Goal: Information Seeking & Learning: Compare options

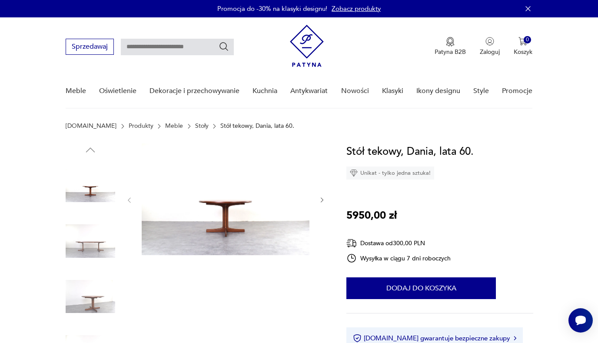
click at [81, 255] on img at bounding box center [91, 242] width 50 height 50
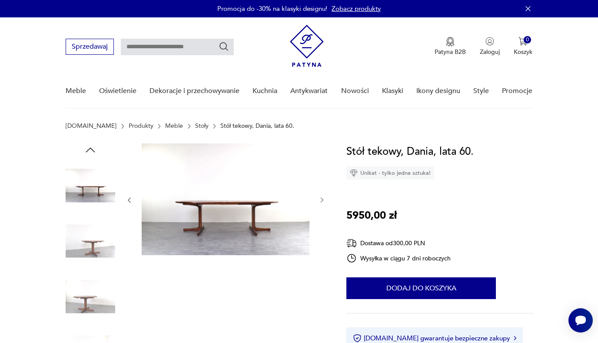
click at [88, 276] on img at bounding box center [91, 297] width 50 height 50
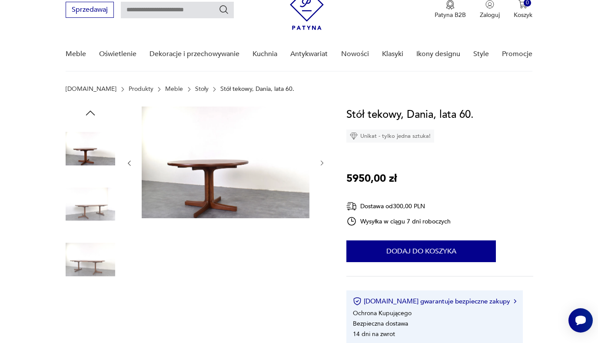
scroll to position [39, 0]
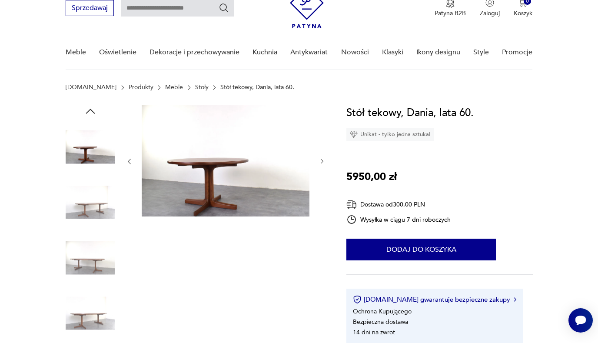
click at [102, 294] on img at bounding box center [91, 314] width 50 height 50
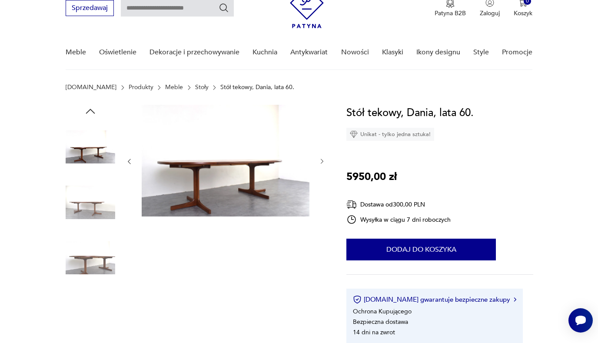
click at [102, 291] on img at bounding box center [91, 314] width 50 height 50
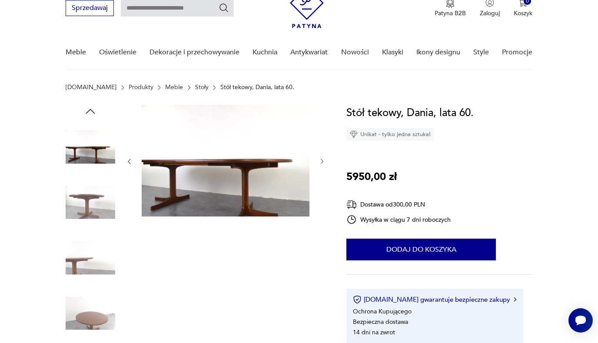
click at [101, 303] on img at bounding box center [91, 314] width 50 height 50
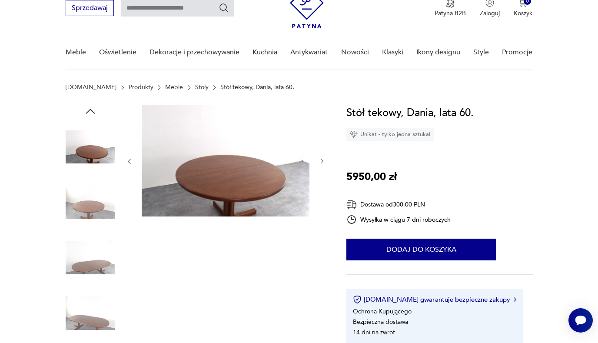
click at [191, 202] on img at bounding box center [226, 161] width 168 height 112
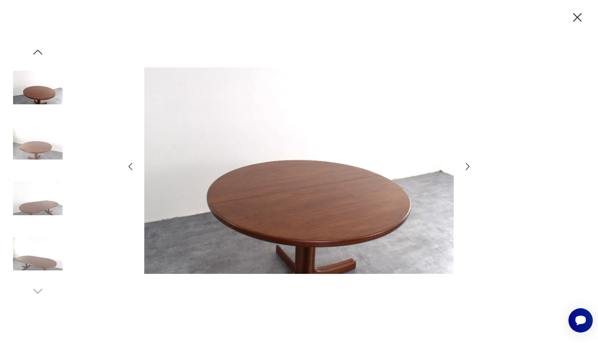
click at [467, 169] on icon "button" at bounding box center [468, 166] width 10 height 10
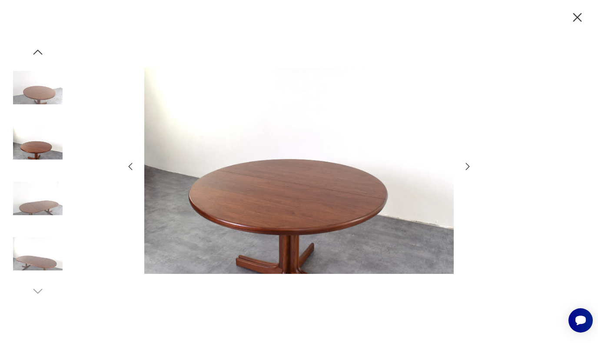
click at [467, 169] on icon "button" at bounding box center [468, 166] width 10 height 10
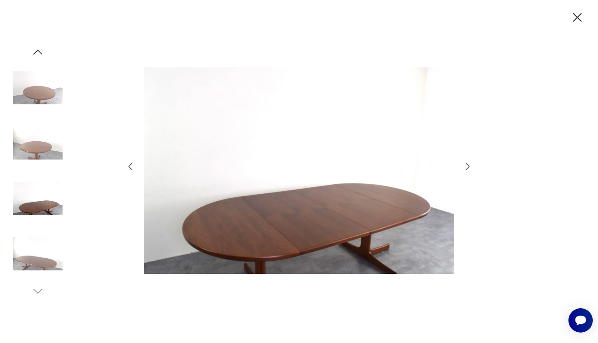
click at [467, 169] on icon "button" at bounding box center [468, 166] width 10 height 10
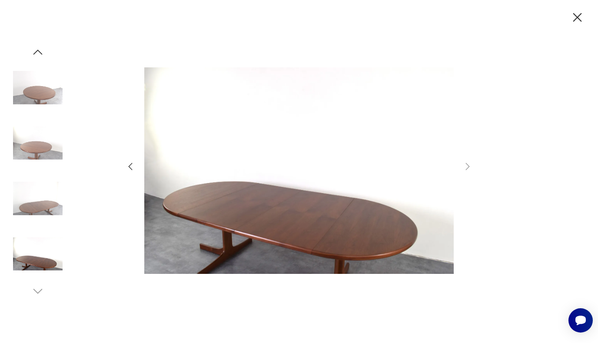
click at [499, 204] on div at bounding box center [299, 171] width 598 height 343
click at [580, 20] on icon "button" at bounding box center [578, 17] width 9 height 9
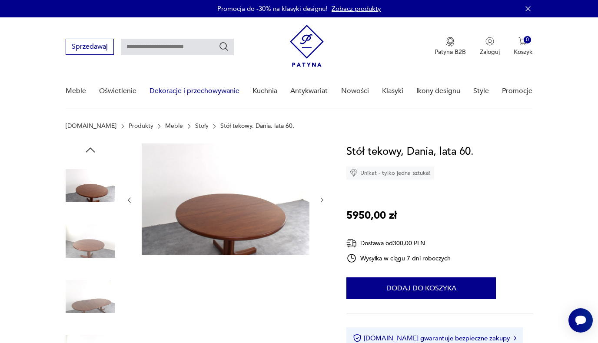
scroll to position [0, 0]
click at [195, 126] on link "Stoły" at bounding box center [201, 126] width 13 height 7
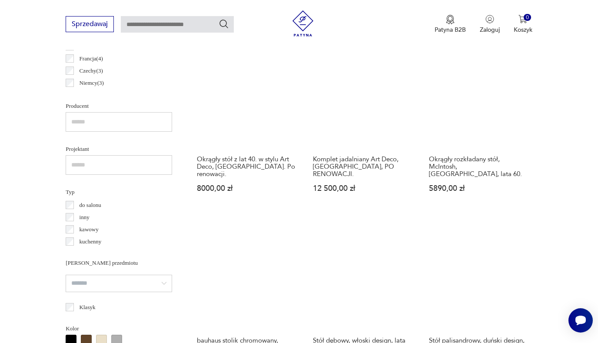
scroll to position [540, 0]
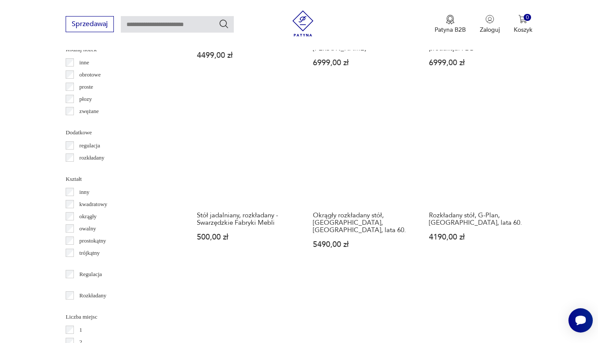
scroll to position [1014, 0]
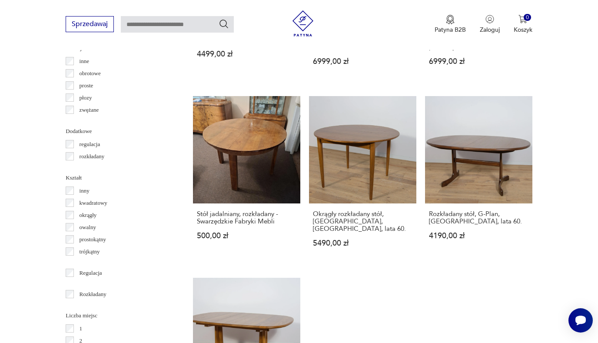
click at [71, 160] on div "rozkładany" at bounding box center [119, 156] width 107 height 12
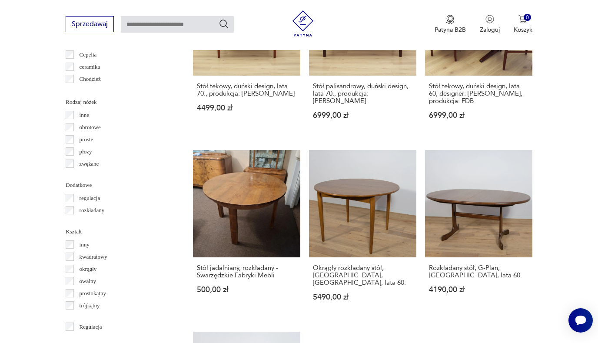
scroll to position [960, 0]
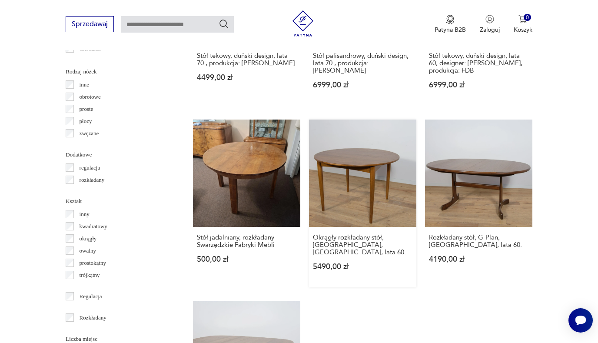
scroll to position [1208, 0]
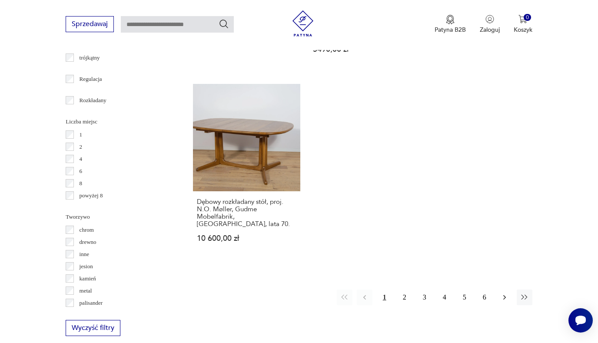
click at [502, 302] on icon "button" at bounding box center [504, 297] width 9 height 9
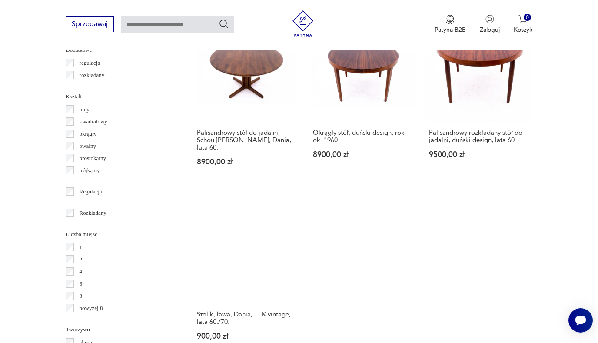
scroll to position [1092, 0]
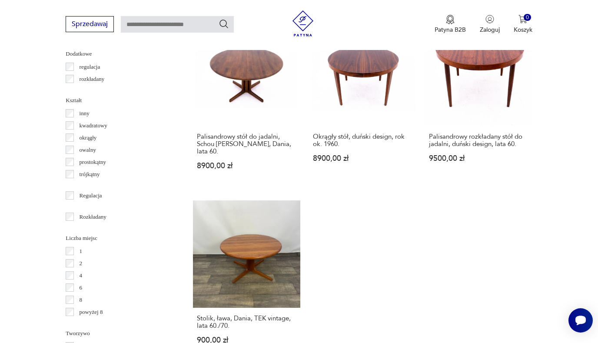
click at [69, 221] on div "Rozkładany" at bounding box center [119, 217] width 107 height 12
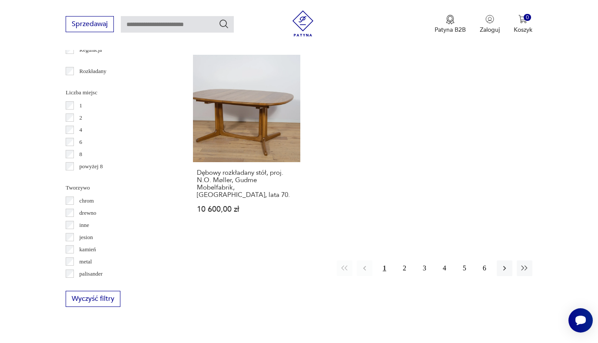
scroll to position [1273, 0]
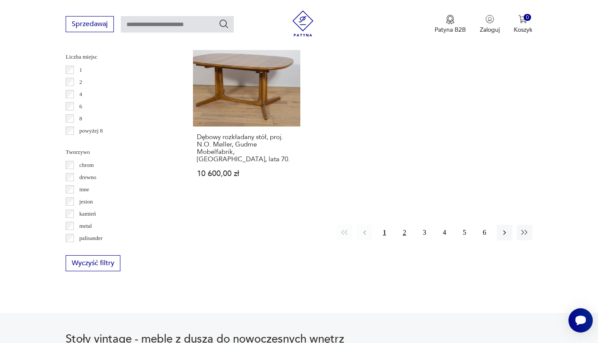
click at [404, 240] on button "2" at bounding box center [405, 233] width 16 height 16
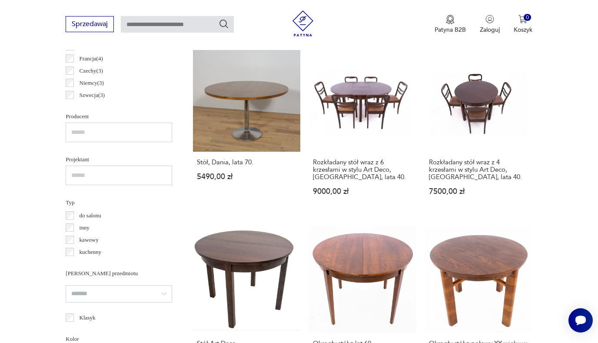
scroll to position [520, 0]
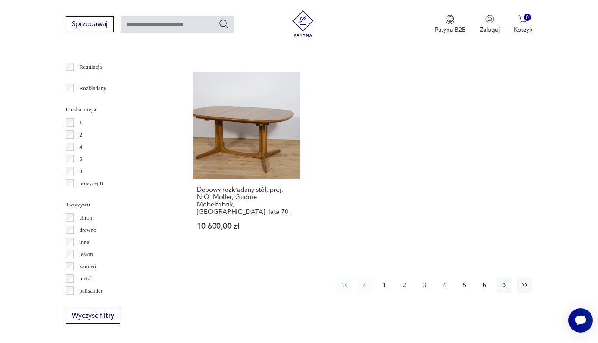
scroll to position [1403, 0]
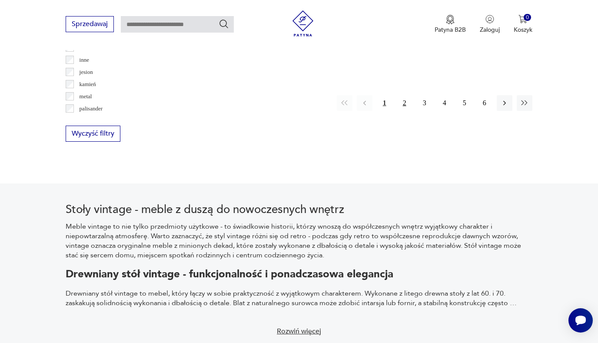
click at [402, 111] on button "2" at bounding box center [405, 103] width 16 height 16
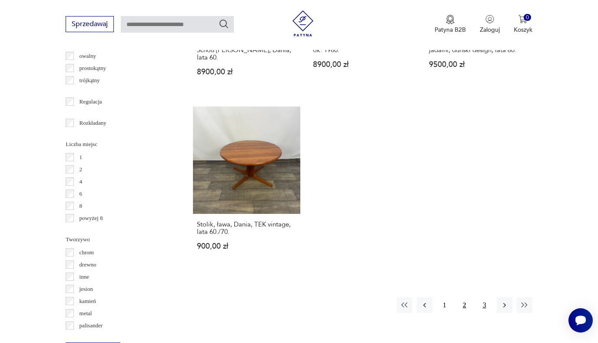
click at [482, 313] on button "3" at bounding box center [485, 305] width 16 height 16
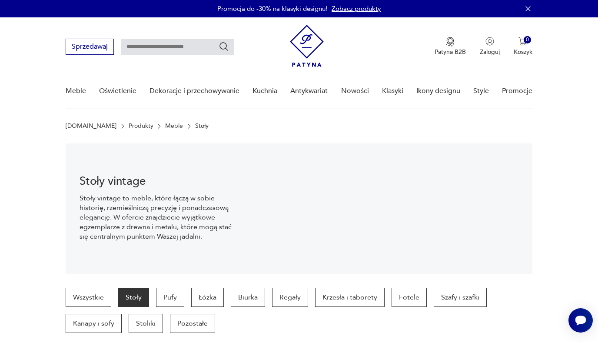
scroll to position [0, 0]
click at [195, 127] on p "Stoły" at bounding box center [201, 126] width 13 height 7
click at [194, 47] on input "text" at bounding box center [177, 47] width 113 height 17
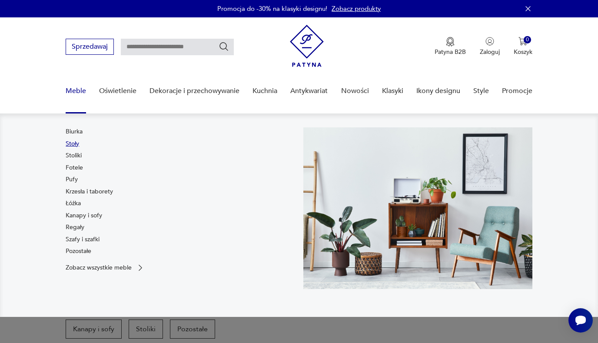
click at [78, 147] on link "Stoły" at bounding box center [72, 144] width 13 height 9
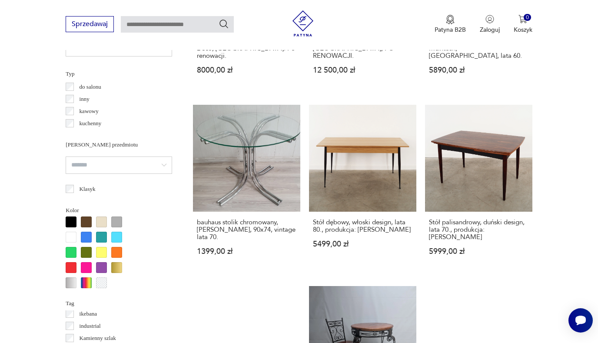
scroll to position [994, 0]
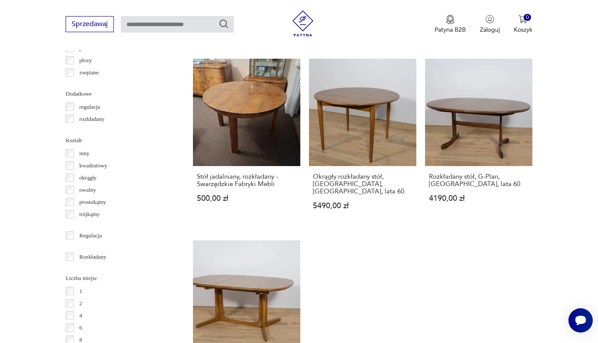
scroll to position [1054, 0]
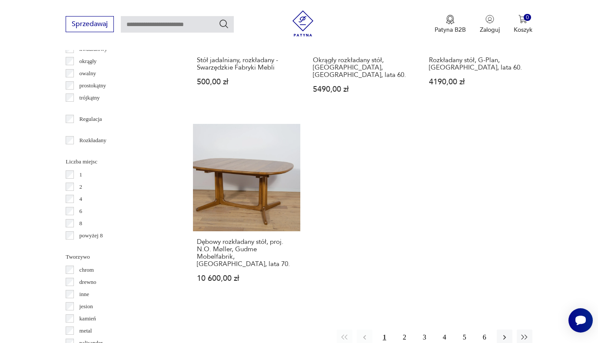
scroll to position [1367, 0]
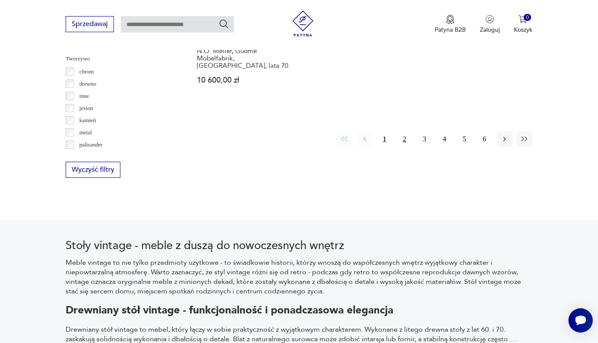
click at [407, 147] on button "2" at bounding box center [405, 139] width 16 height 16
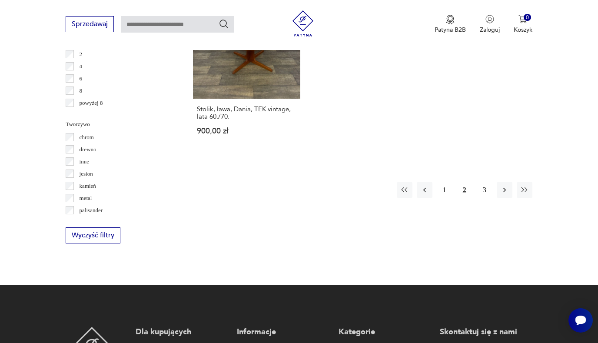
scroll to position [1306, 0]
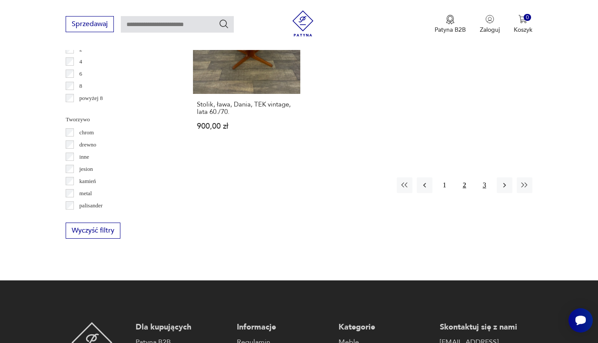
click at [485, 193] on button "3" at bounding box center [485, 185] width 16 height 16
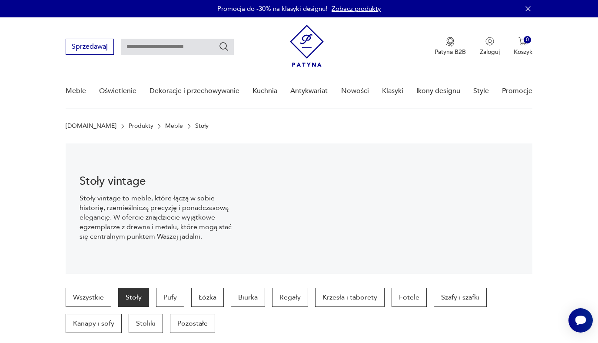
scroll to position [-1, 0]
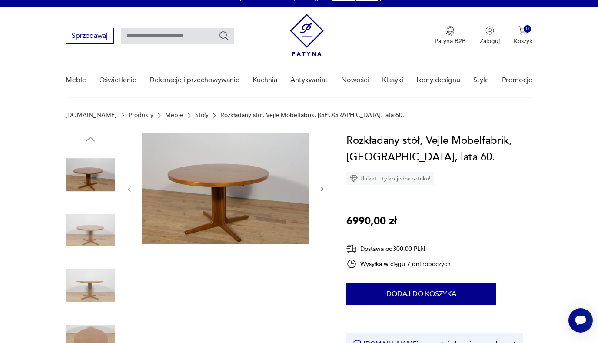
scroll to position [22, 0]
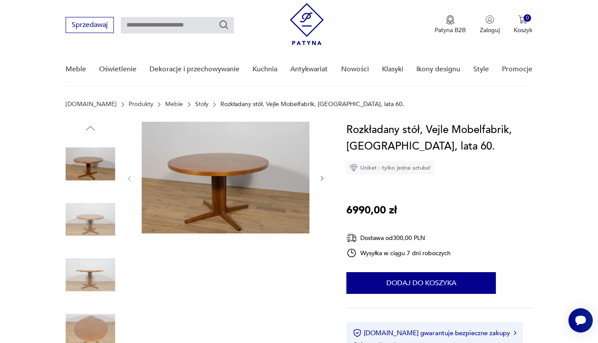
click at [325, 184] on div at bounding box center [226, 178] width 200 height 113
click at [325, 181] on icon "button" at bounding box center [322, 178] width 7 height 7
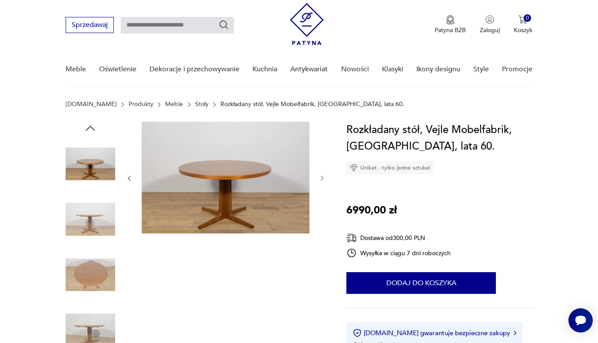
click at [325, 181] on icon "button" at bounding box center [322, 178] width 7 height 7
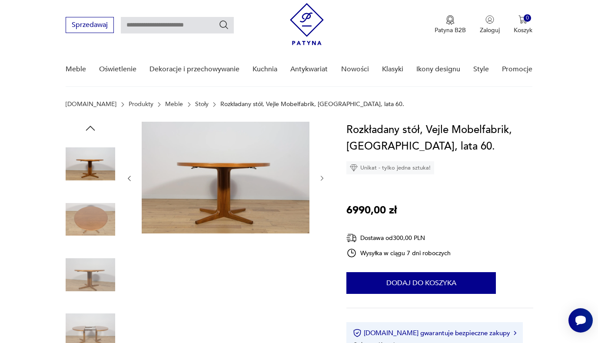
click at [325, 181] on icon "button" at bounding box center [322, 178] width 7 height 7
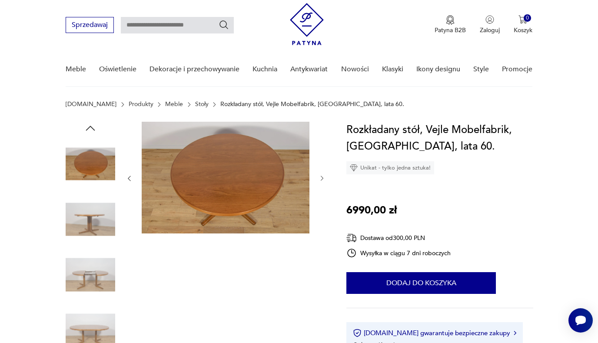
click at [325, 181] on icon "button" at bounding box center [322, 178] width 7 height 7
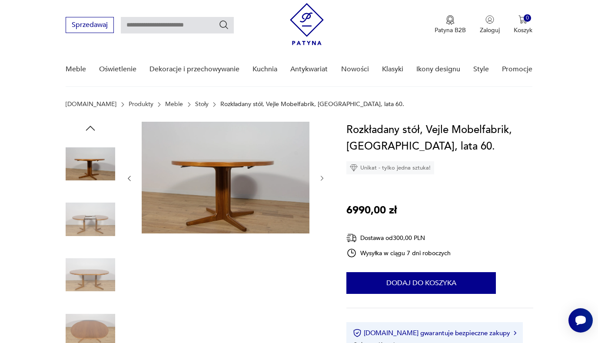
click at [325, 181] on icon "button" at bounding box center [322, 178] width 7 height 7
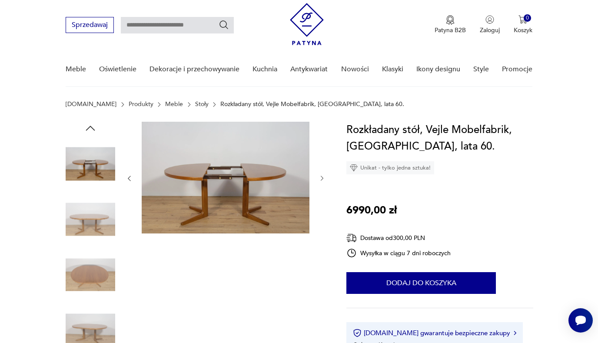
click at [325, 181] on icon "button" at bounding box center [322, 178] width 7 height 7
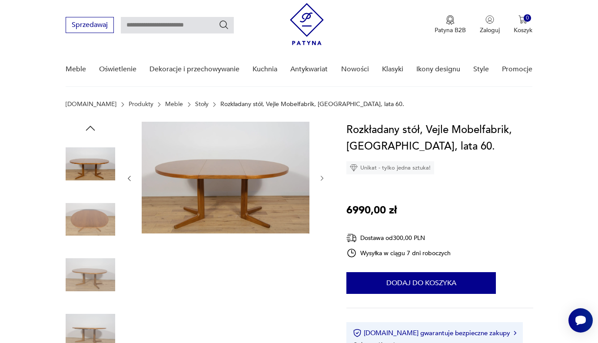
click at [325, 181] on icon "button" at bounding box center [322, 178] width 7 height 7
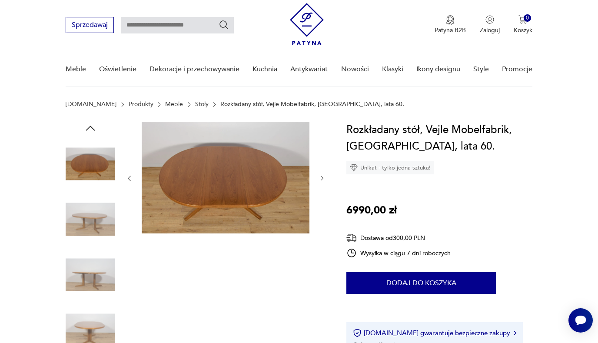
click at [325, 181] on icon "button" at bounding box center [322, 178] width 7 height 7
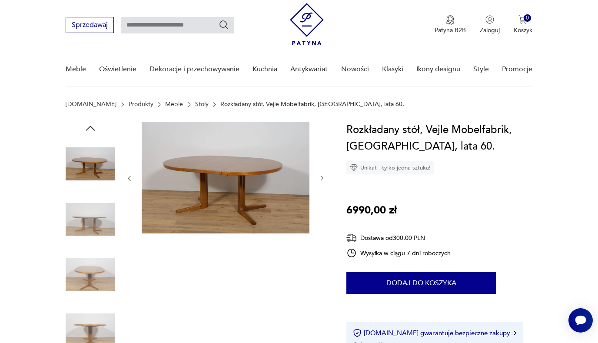
click at [325, 181] on icon "button" at bounding box center [322, 178] width 7 height 7
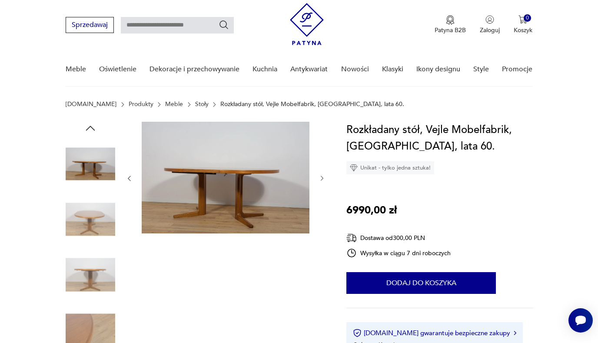
click at [100, 317] on img at bounding box center [91, 331] width 50 height 50
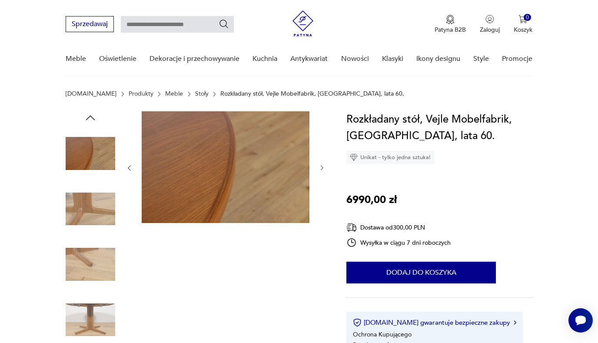
scroll to position [27, 0]
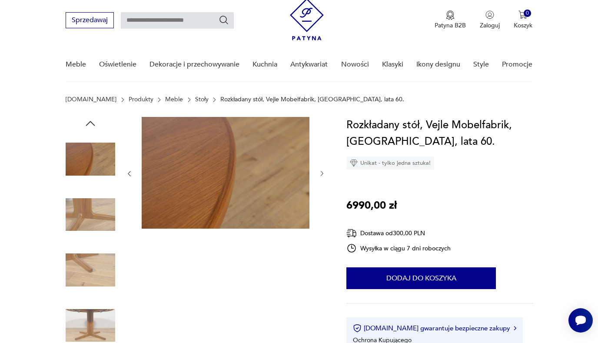
click at [86, 137] on img at bounding box center [91, 159] width 50 height 50
click at [93, 170] on img at bounding box center [91, 159] width 50 height 50
click at [287, 314] on div at bounding box center [226, 243] width 200 height 252
click at [95, 124] on icon "button" at bounding box center [90, 123] width 13 height 13
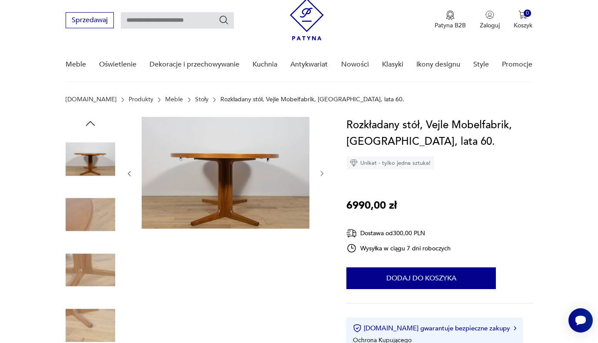
click at [95, 124] on icon "button" at bounding box center [90, 123] width 13 height 13
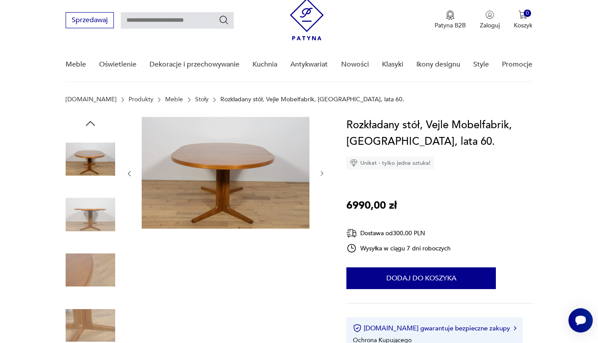
click at [95, 124] on icon "button" at bounding box center [90, 123] width 13 height 13
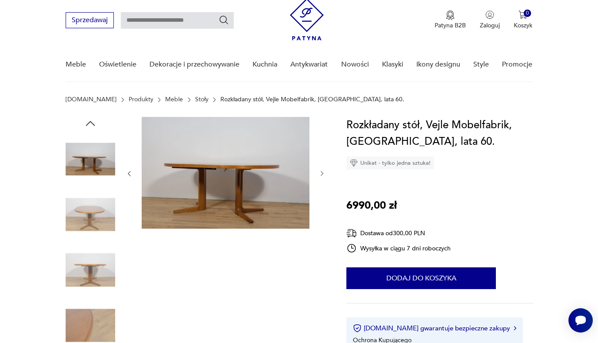
click at [95, 124] on icon "button" at bounding box center [90, 123] width 13 height 13
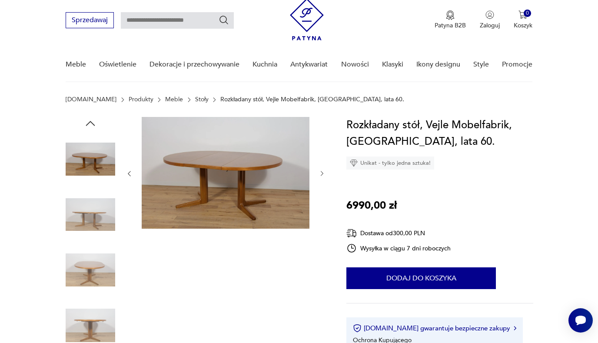
click at [95, 124] on icon "button" at bounding box center [90, 123] width 13 height 13
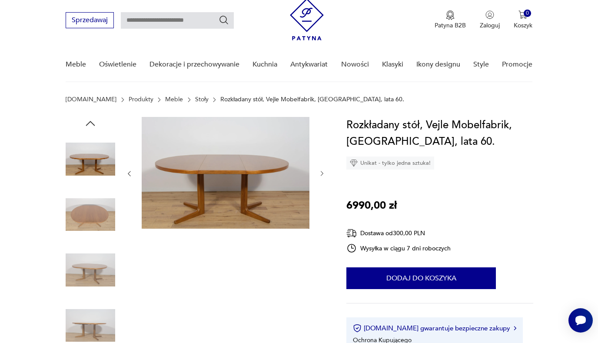
click at [95, 124] on icon "button" at bounding box center [90, 123] width 13 height 13
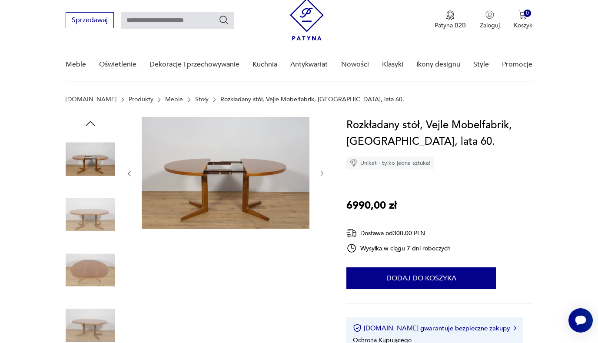
click at [95, 124] on icon "button" at bounding box center [90, 123] width 13 height 13
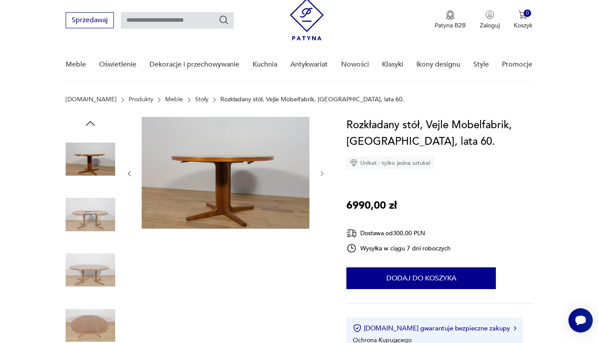
click at [95, 124] on icon "button" at bounding box center [90, 123] width 13 height 13
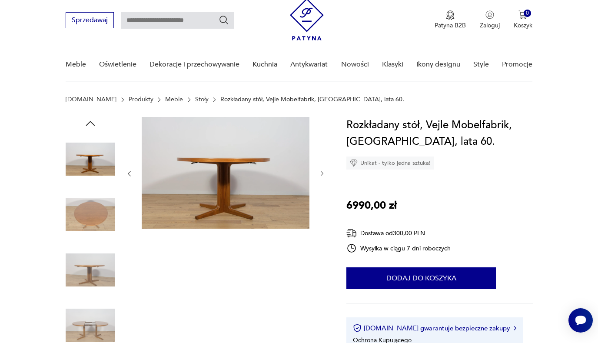
click at [95, 124] on icon "button" at bounding box center [90, 123] width 13 height 13
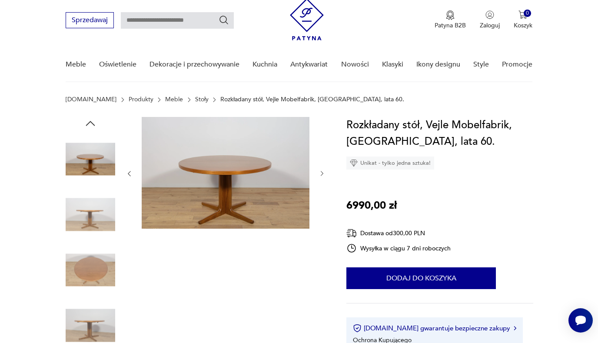
click at [95, 124] on icon "button" at bounding box center [90, 123] width 13 height 13
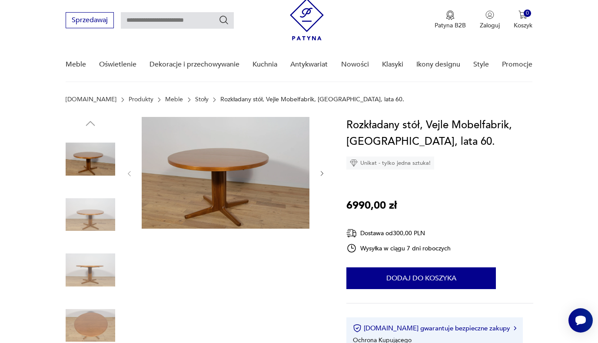
click at [95, 157] on img at bounding box center [91, 159] width 50 height 50
click at [96, 208] on img at bounding box center [91, 215] width 50 height 50
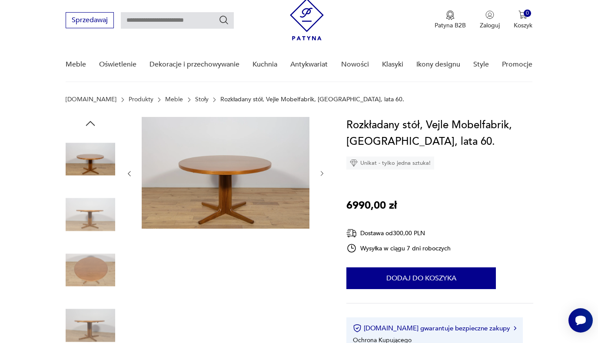
click at [98, 209] on img at bounding box center [91, 215] width 50 height 50
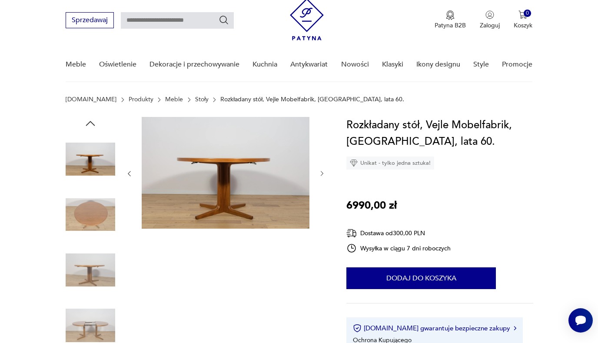
click at [101, 244] on div at bounding box center [91, 242] width 50 height 217
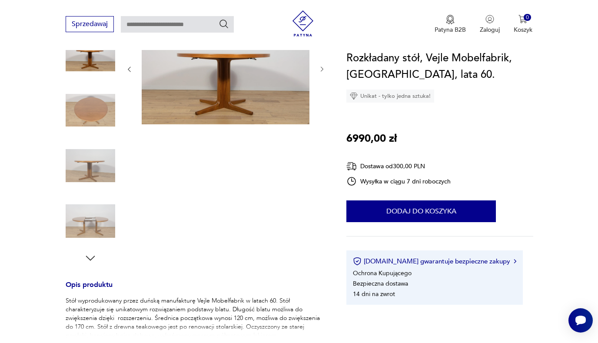
scroll to position [126, 0]
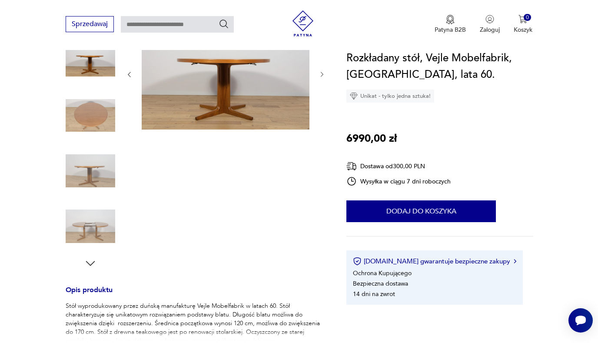
click at [107, 211] on img at bounding box center [91, 227] width 50 height 50
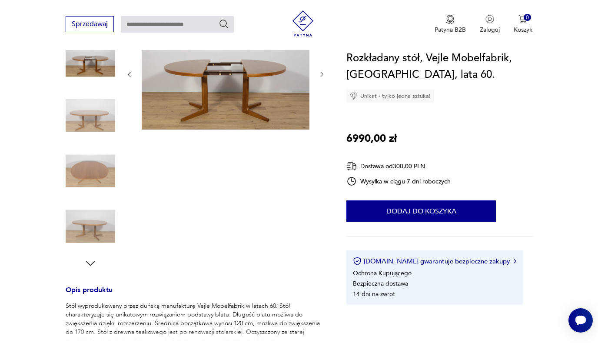
click at [107, 210] on img at bounding box center [91, 227] width 50 height 50
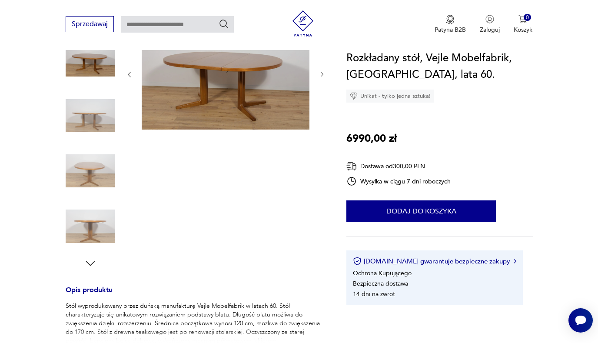
click at [107, 127] on img at bounding box center [91, 116] width 50 height 50
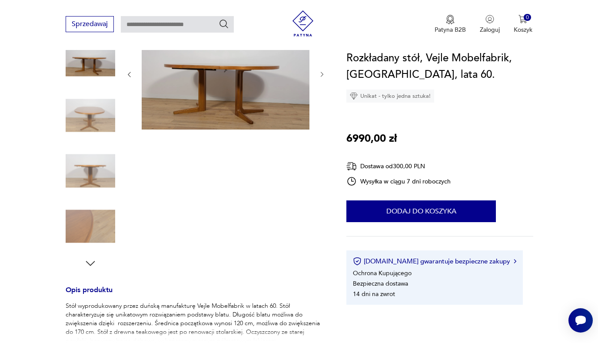
click at [167, 86] on img at bounding box center [226, 74] width 168 height 112
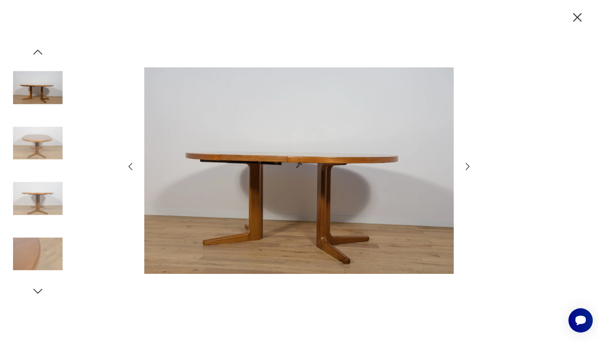
click at [465, 166] on icon "button" at bounding box center [468, 166] width 10 height 10
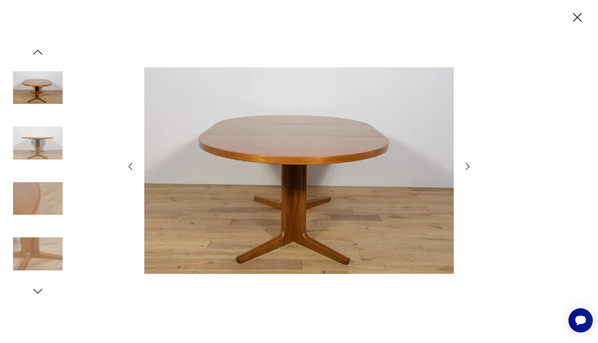
click at [465, 166] on icon "button" at bounding box center [468, 166] width 10 height 10
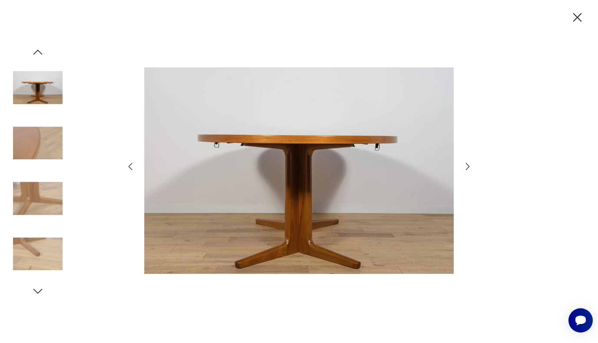
click at [465, 166] on icon "button" at bounding box center [468, 166] width 10 height 10
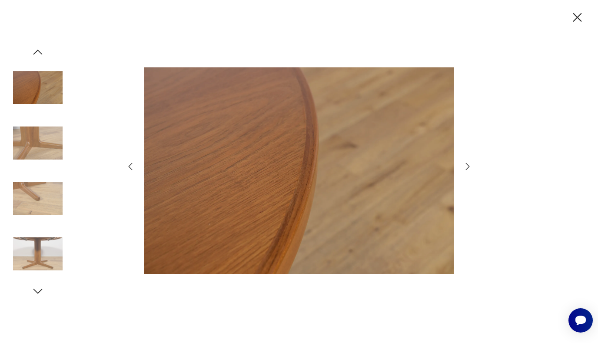
click at [465, 166] on icon "button" at bounding box center [468, 166] width 10 height 10
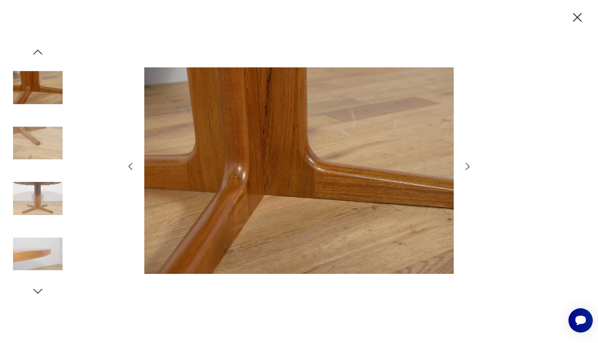
click at [465, 166] on icon "button" at bounding box center [468, 166] width 10 height 10
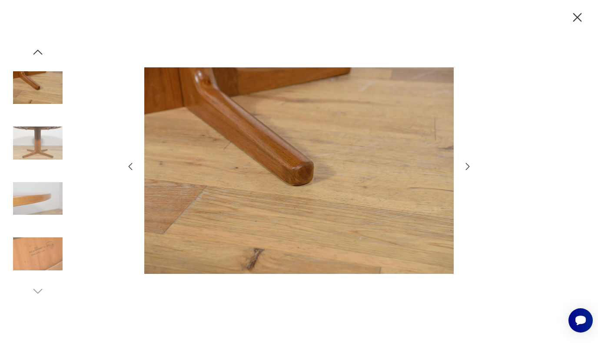
click at [465, 166] on icon "button" at bounding box center [468, 166] width 10 height 10
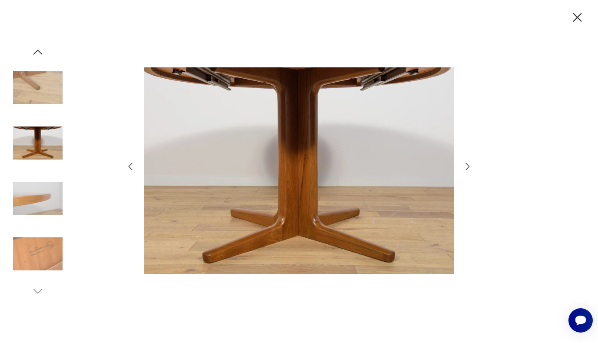
click at [465, 166] on icon "button" at bounding box center [468, 166] width 10 height 10
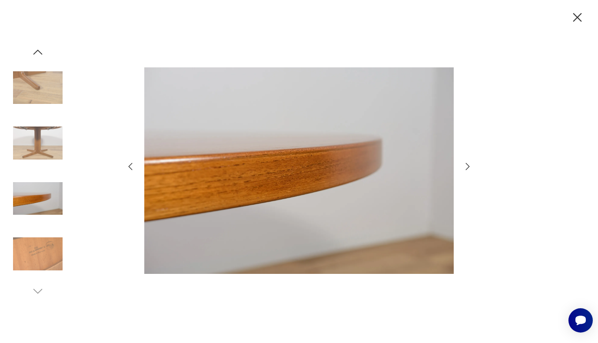
click at [492, 228] on div at bounding box center [299, 171] width 598 height 343
click at [579, 19] on icon "button" at bounding box center [578, 17] width 9 height 9
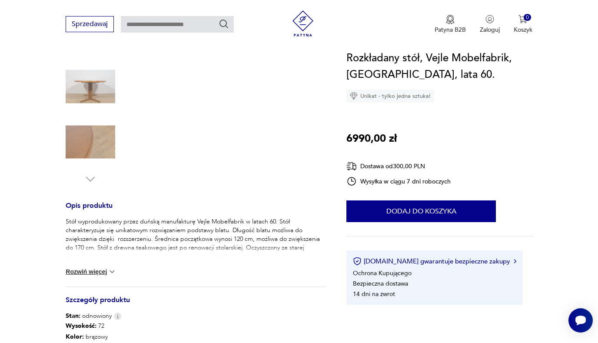
scroll to position [212, 0]
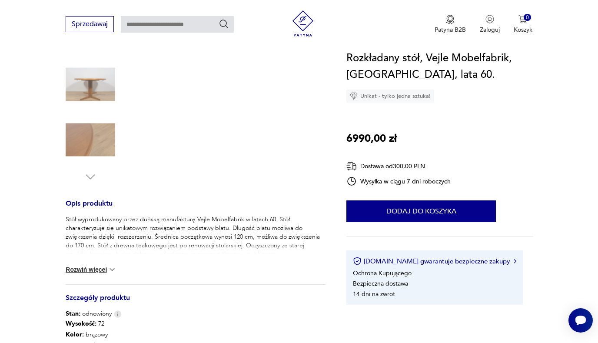
click at [87, 268] on button "Rozwiń więcej" at bounding box center [91, 269] width 50 height 9
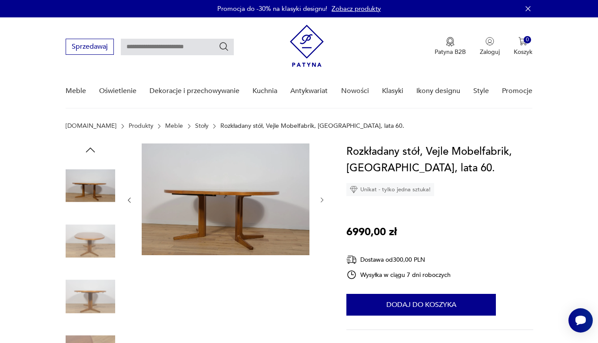
scroll to position [0, 0]
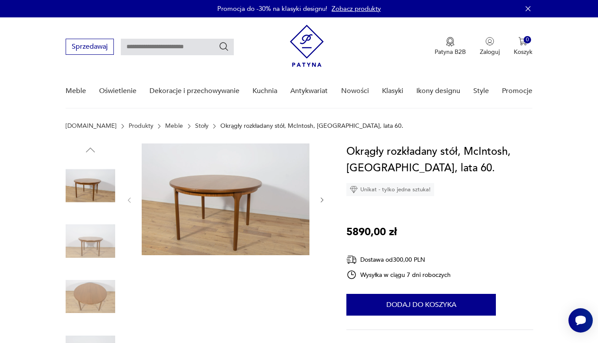
click at [89, 294] on img at bounding box center [91, 297] width 50 height 50
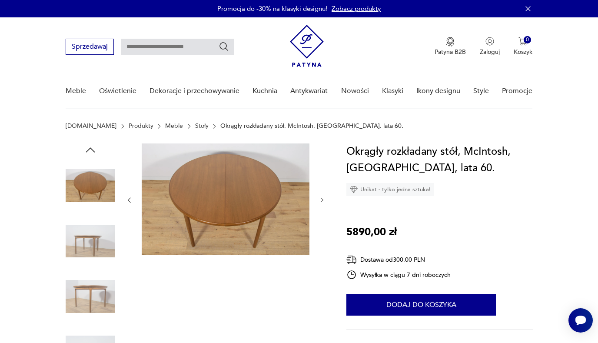
click at [98, 240] on img at bounding box center [91, 242] width 50 height 50
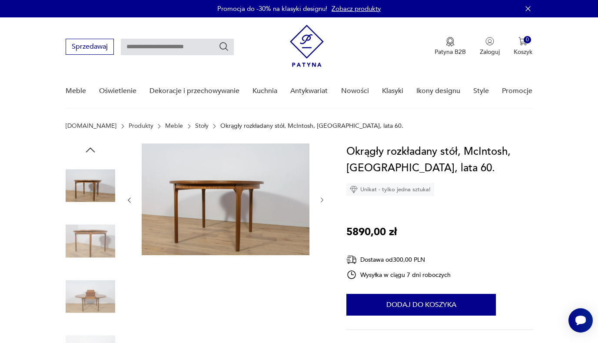
click at [103, 256] on img at bounding box center [91, 242] width 50 height 50
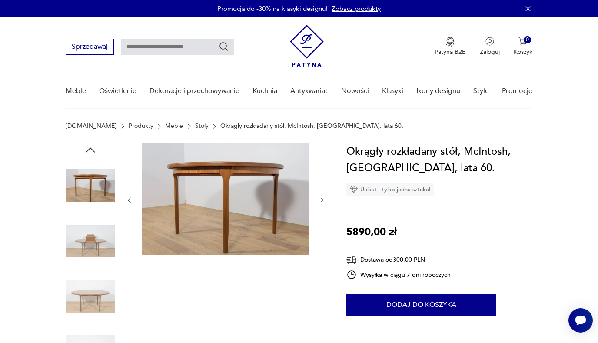
click at [103, 291] on img at bounding box center [91, 297] width 50 height 50
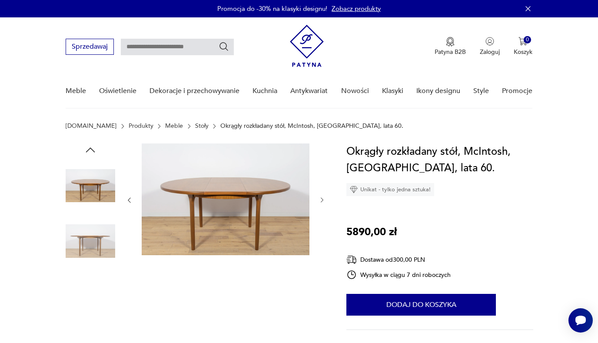
click at [94, 297] on img at bounding box center [91, 297] width 50 height 50
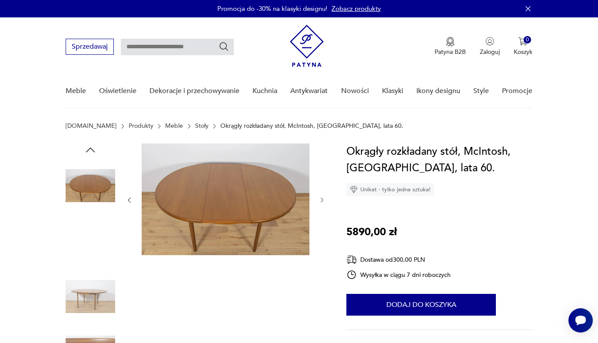
click at [101, 305] on img at bounding box center [91, 297] width 50 height 50
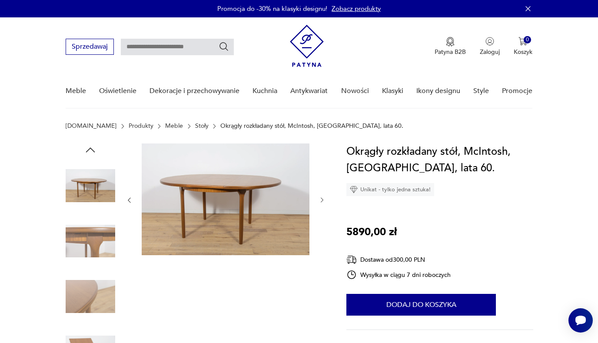
click at [101, 305] on img at bounding box center [91, 297] width 50 height 50
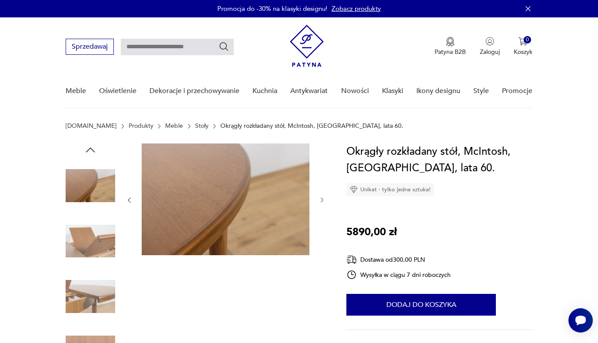
click at [101, 305] on img at bounding box center [91, 297] width 50 height 50
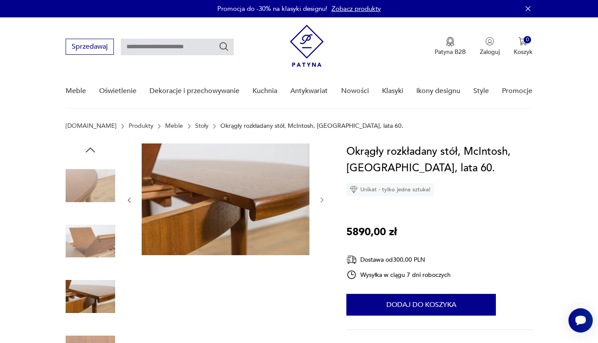
click at [101, 305] on img at bounding box center [91, 297] width 50 height 50
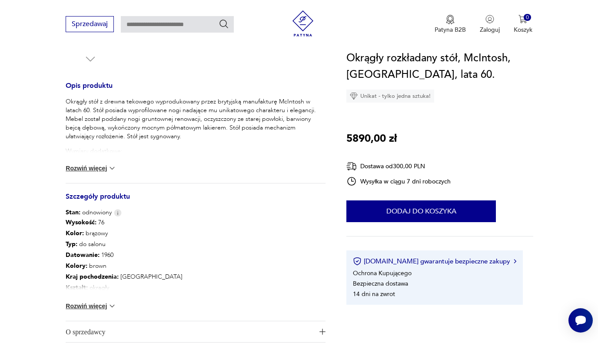
scroll to position [374, 0]
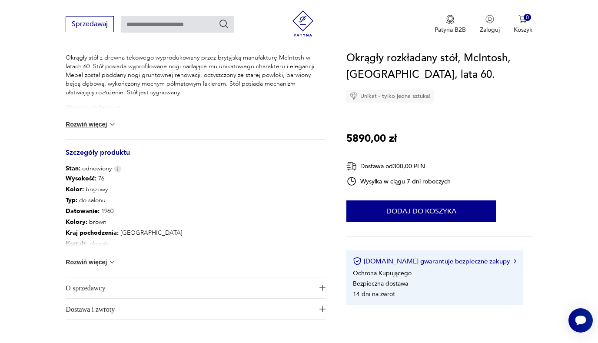
click at [102, 265] on button "Rozwiń więcej" at bounding box center [91, 262] width 50 height 9
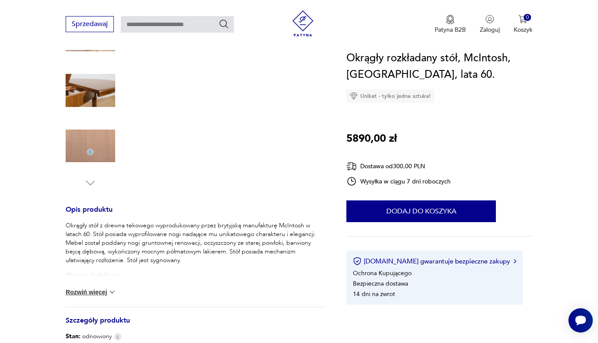
scroll to position [206, 0]
click at [101, 273] on p "Wymiary dodatkowe:" at bounding box center [196, 275] width 260 height 9
click at [101, 294] on button "Rozwiń więcej" at bounding box center [91, 292] width 50 height 9
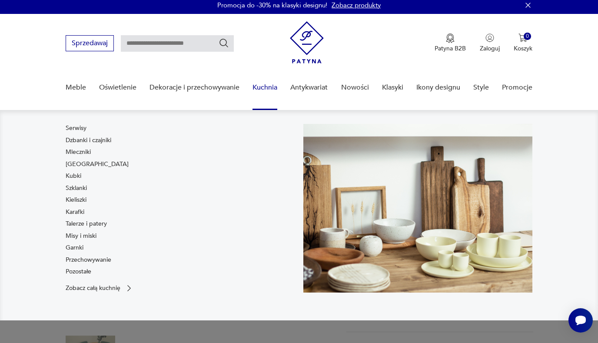
scroll to position [153, 0]
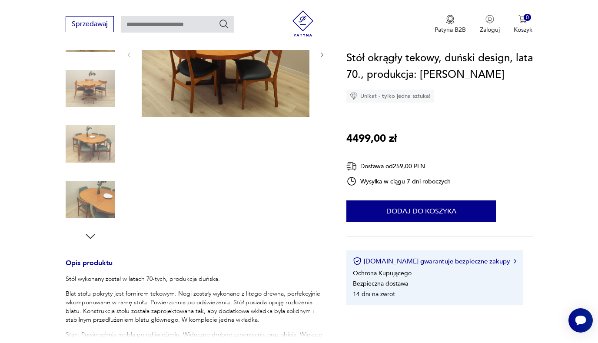
click at [100, 150] on img at bounding box center [91, 144] width 50 height 50
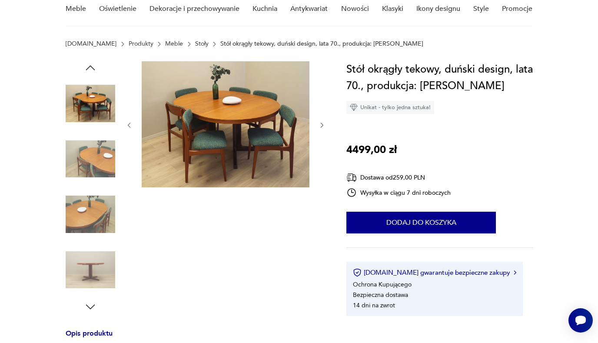
scroll to position [53, 0]
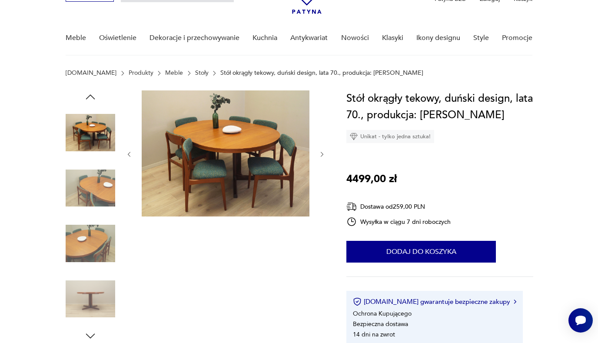
click at [105, 300] on img at bounding box center [91, 299] width 50 height 50
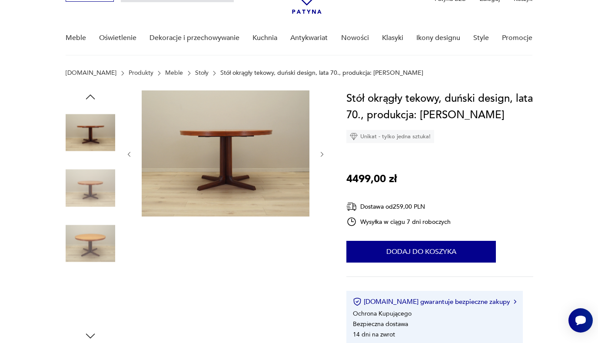
click at [87, 247] on img at bounding box center [91, 244] width 50 height 50
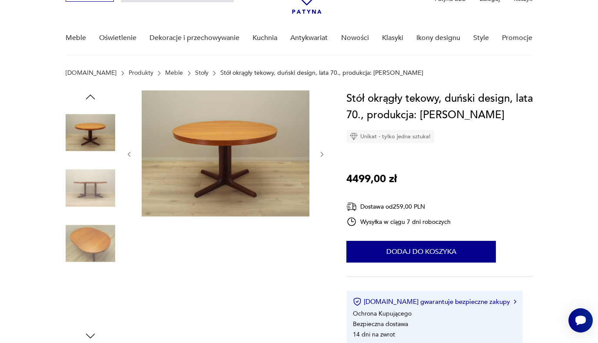
click at [100, 191] on img at bounding box center [91, 188] width 50 height 50
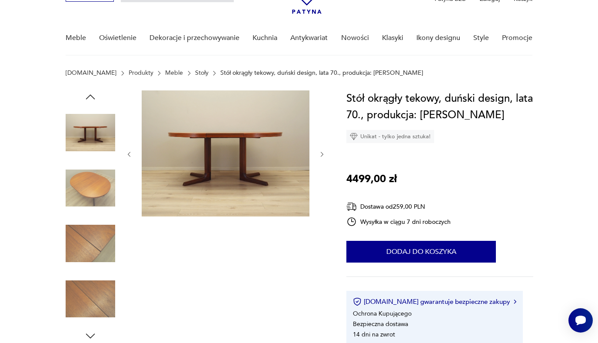
click at [100, 219] on div at bounding box center [91, 216] width 50 height 217
click at [101, 242] on img at bounding box center [91, 244] width 50 height 50
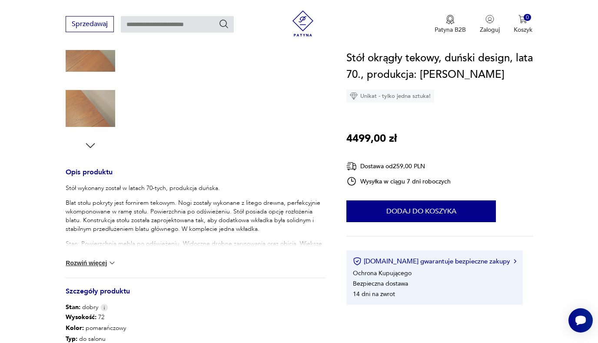
scroll to position [242, 0]
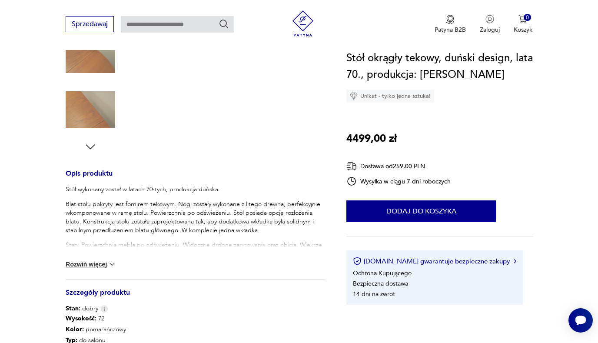
click at [137, 249] on p "Stan: Powierzchnia mebla po odświeżeniu. Widoczne drobne zarysowania oraz obici…" at bounding box center [196, 254] width 260 height 26
click at [110, 264] on img at bounding box center [112, 264] width 9 height 9
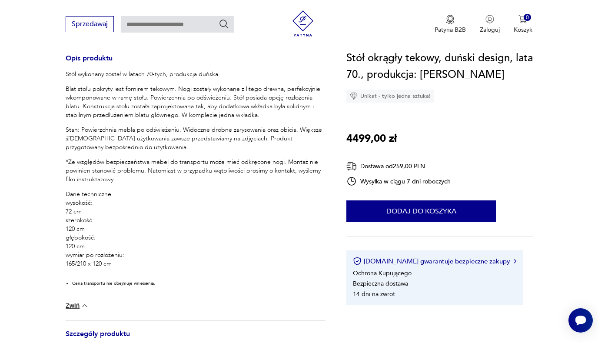
scroll to position [360, 0]
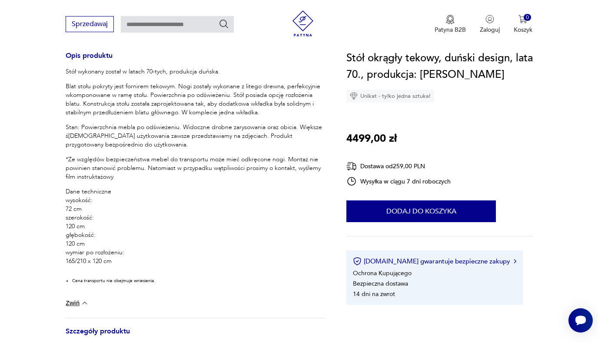
click at [192, 0] on div "Sprzedawaj Patyna B2B Zaloguj 0 Koszyk Twój koszyk ( 0 ) Brak produktów w koszy…" at bounding box center [299, 25] width 598 height 50
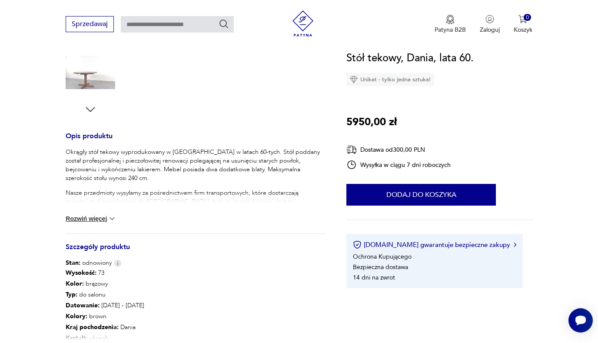
scroll to position [103, 0]
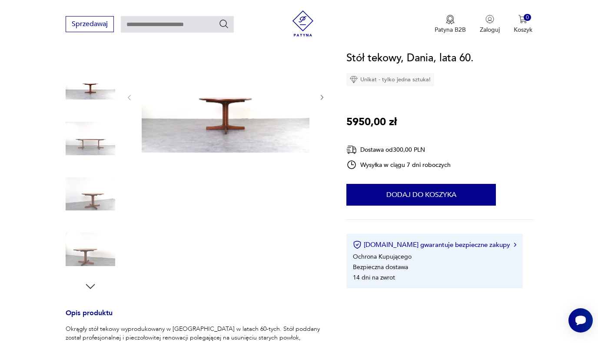
click at [89, 292] on icon "button" at bounding box center [90, 286] width 13 height 13
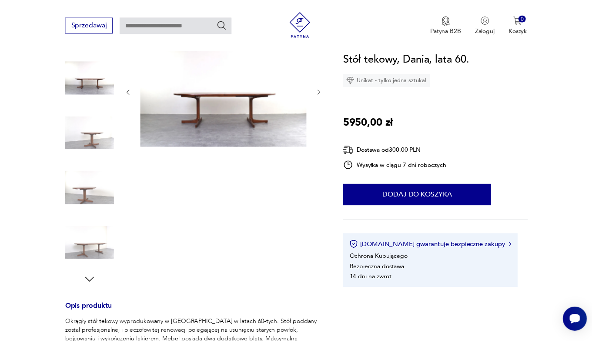
scroll to position [115, 0]
